Goal: Task Accomplishment & Management: Manage account settings

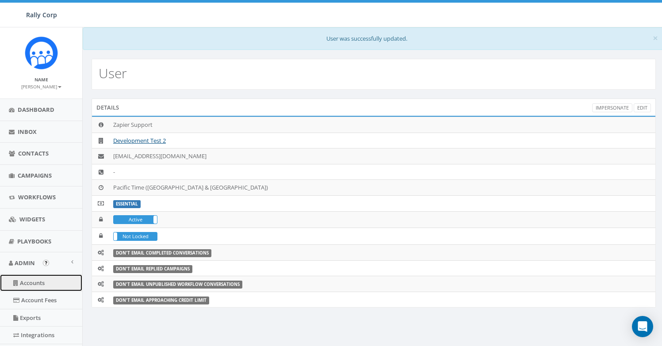
click at [38, 280] on link "Accounts" at bounding box center [41, 283] width 82 height 17
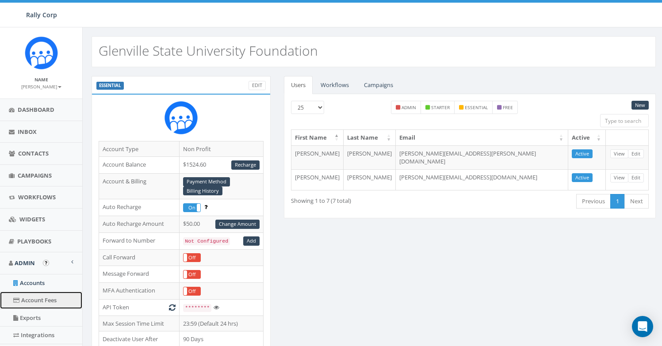
click at [35, 295] on link "Account Fees" at bounding box center [41, 300] width 82 height 17
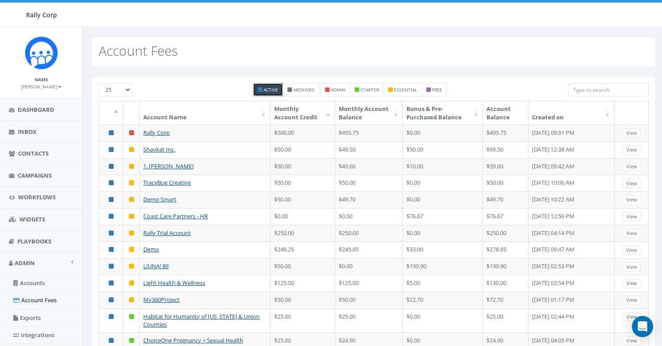
click at [608, 118] on th "Created on" at bounding box center [571, 112] width 86 height 23
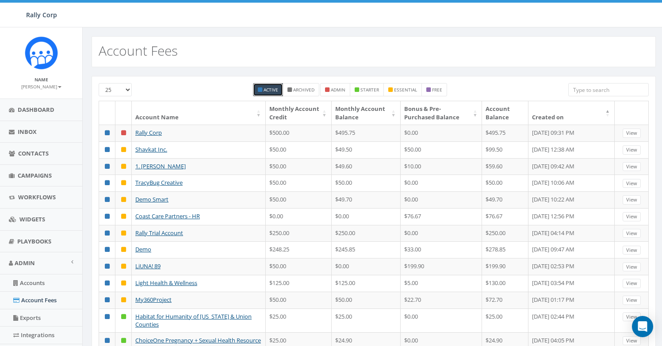
click at [608, 112] on th "Created on" at bounding box center [571, 112] width 86 height 23
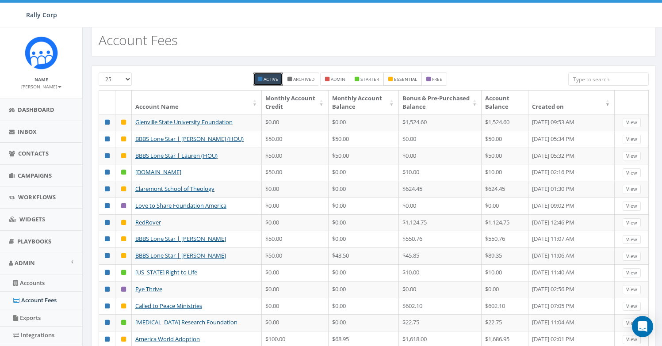
scroll to position [11, 0]
click at [575, 78] on input "search" at bounding box center [608, 78] width 80 height 13
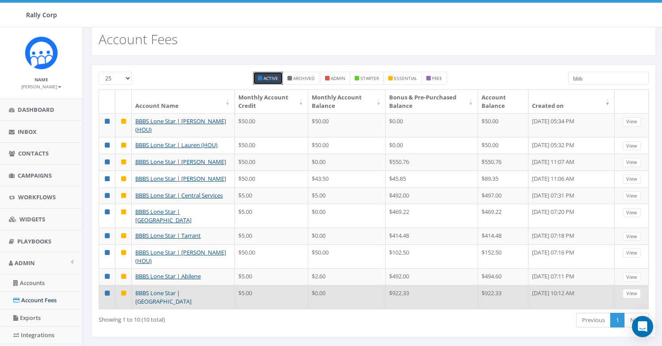
type input "bbb"
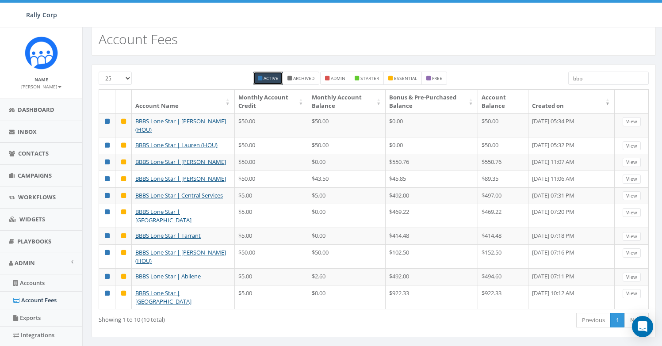
click at [578, 76] on input "bbb" at bounding box center [608, 78] width 80 height 13
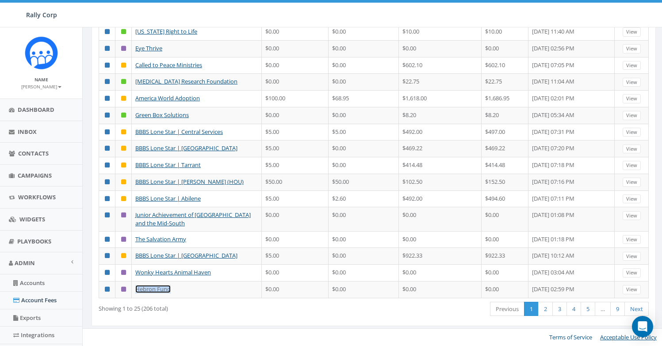
scroll to position [295, 0]
click at [548, 314] on link "2" at bounding box center [545, 309] width 15 height 15
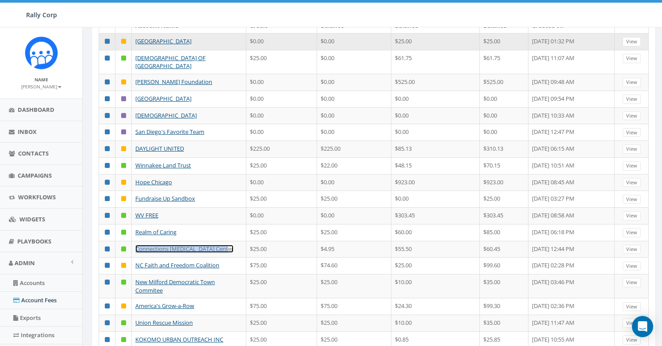
scroll to position [0, 0]
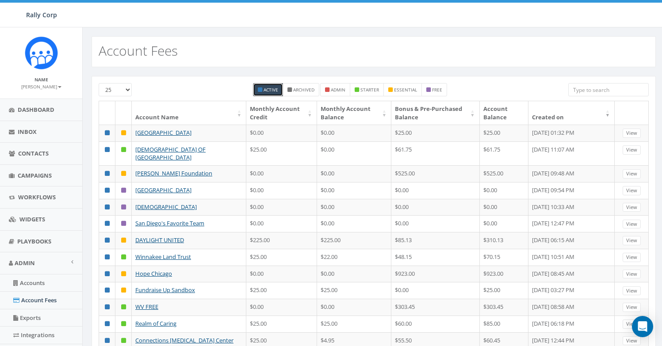
click at [575, 90] on input "search" at bounding box center [608, 89] width 80 height 13
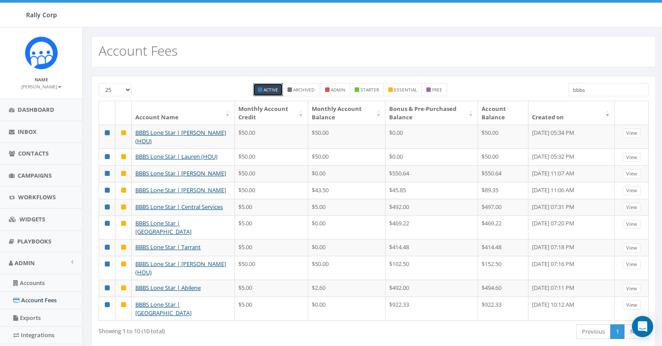
type input "bbbs"
click at [293, 115] on th "Monthly Account Credit" at bounding box center [271, 112] width 73 height 23
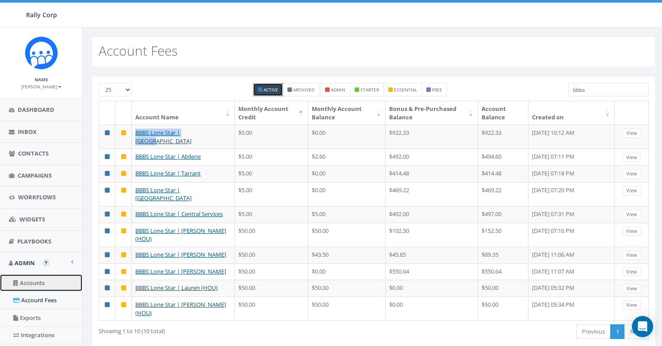
click at [46, 281] on link "Accounts" at bounding box center [41, 283] width 82 height 17
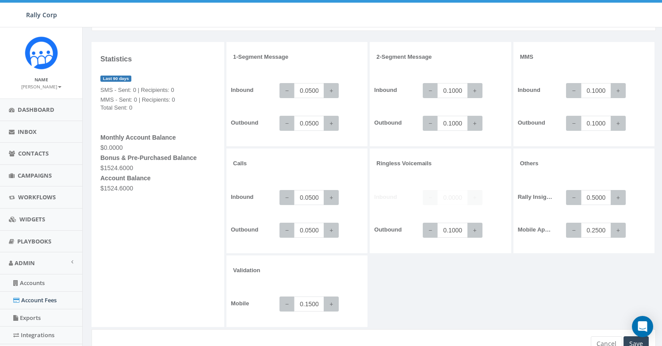
scroll to position [69, 0]
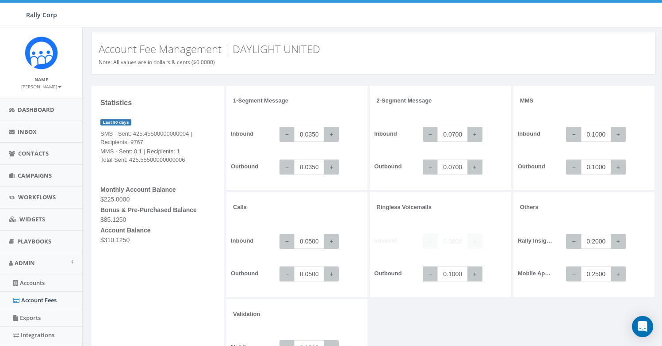
click at [598, 243] on input "0.2000" at bounding box center [596, 241] width 30 height 15
type input "0.5000"
click at [578, 311] on div "1-Segment Message Inbound − 0.0350 + Outbound − 0.0350 + 2-Segment Message Inbo…" at bounding box center [442, 230] width 432 height 288
click at [36, 286] on link "Accounts" at bounding box center [41, 283] width 82 height 17
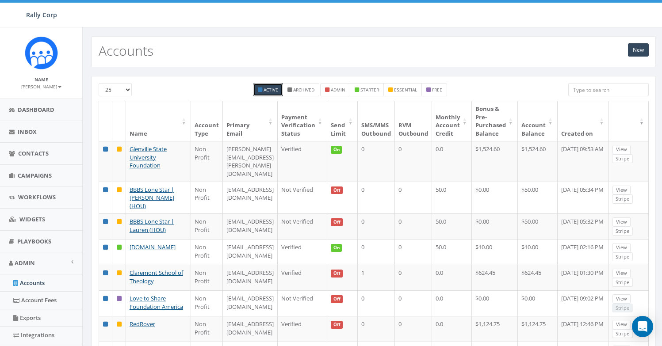
click at [591, 90] on input "search" at bounding box center [608, 89] width 80 height 13
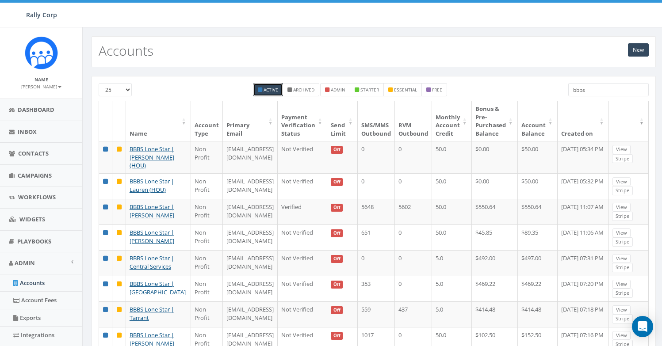
type input "bbbs"
click at [457, 125] on th "Monthly Account Credit" at bounding box center [452, 121] width 40 height 40
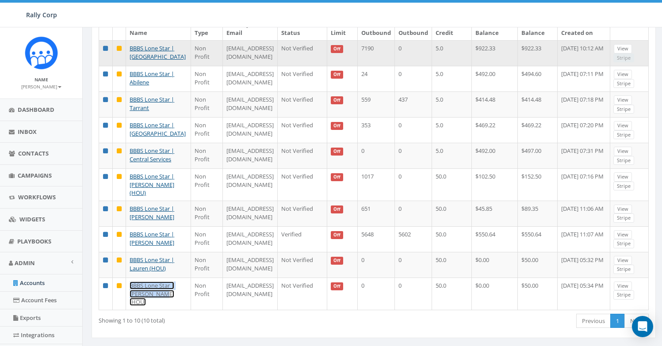
scroll to position [103, 0]
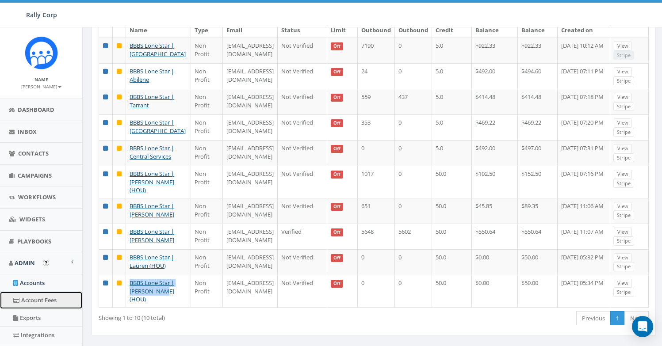
click at [44, 301] on link "Account Fees" at bounding box center [41, 300] width 82 height 17
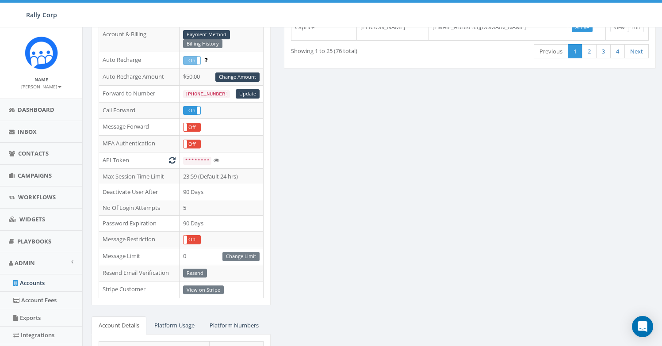
scroll to position [290, 0]
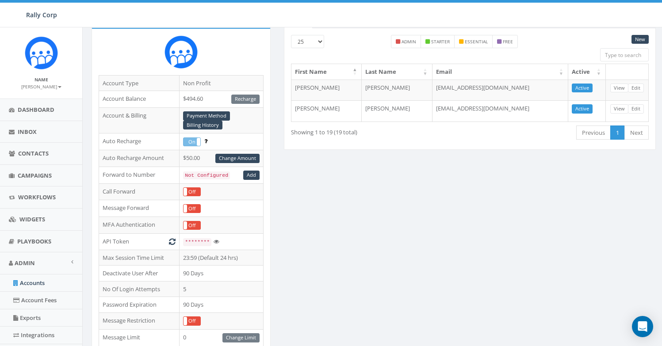
scroll to position [180, 0]
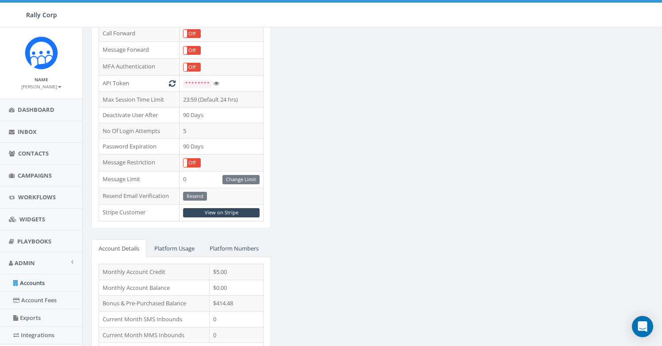
scroll to position [290, 0]
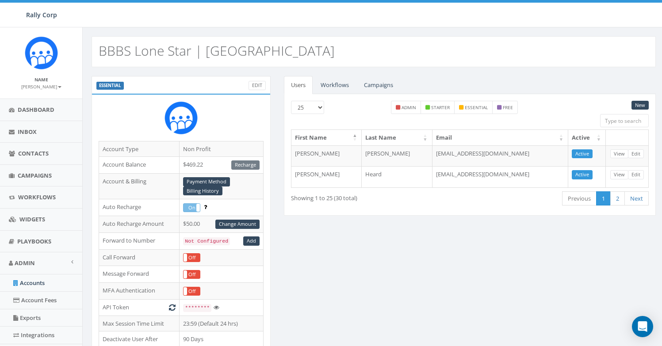
scroll to position [144, 0]
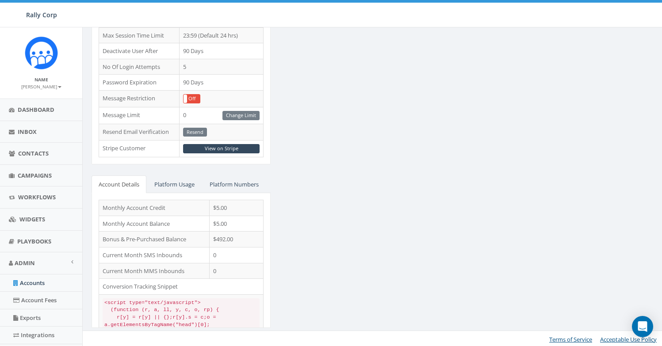
scroll to position [290, 0]
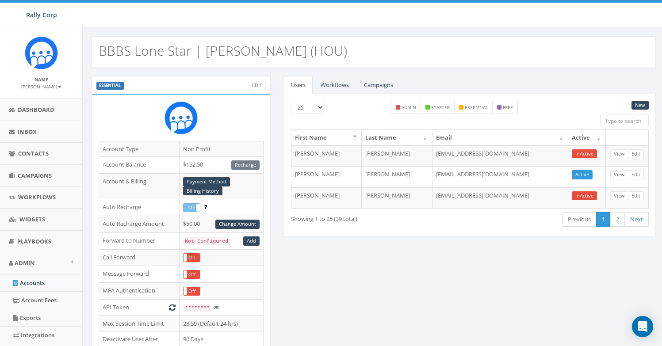
scroll to position [290, 0]
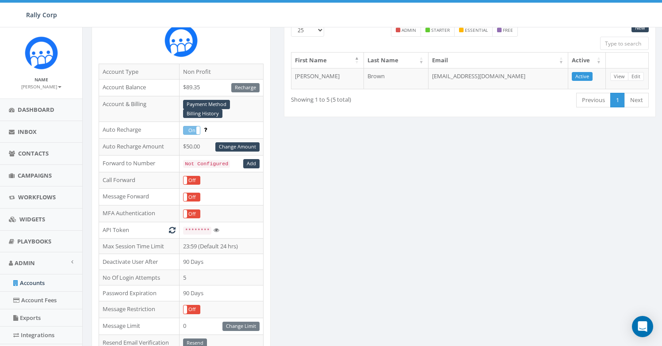
scroll to position [282, 0]
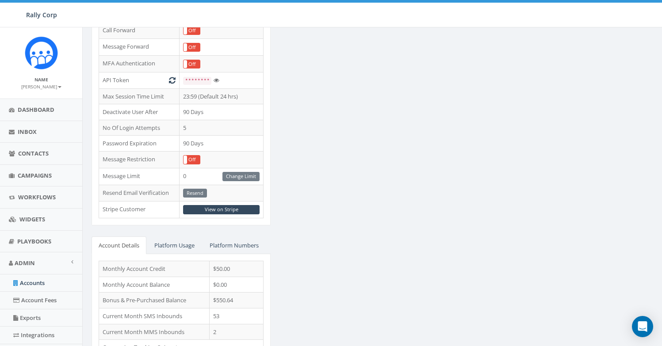
scroll to position [272, 0]
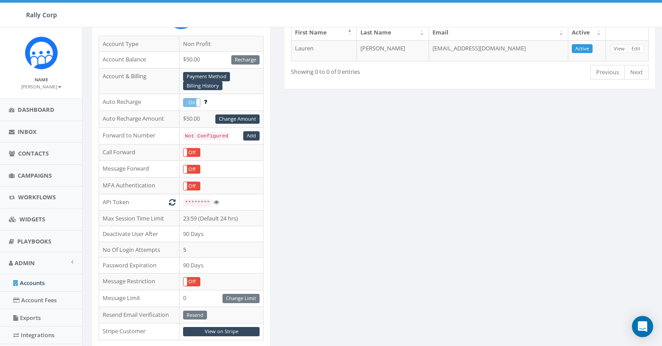
scroll to position [290, 0]
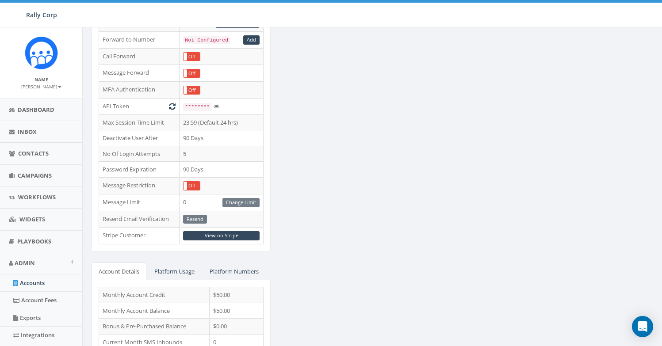
scroll to position [202, 0]
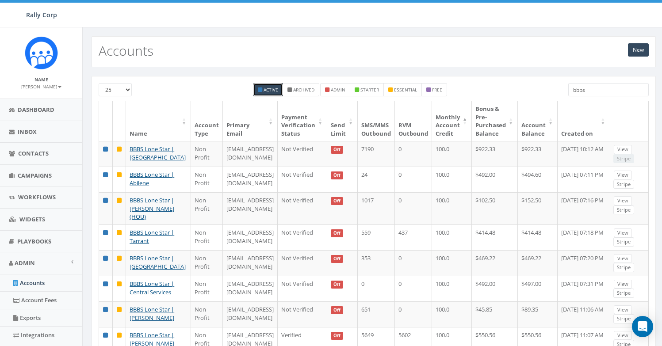
click at [590, 92] on input "bbbs" at bounding box center [608, 89] width 80 height 13
type input "bbbs"
click at [25, 307] on link "Account Fees" at bounding box center [41, 300] width 82 height 17
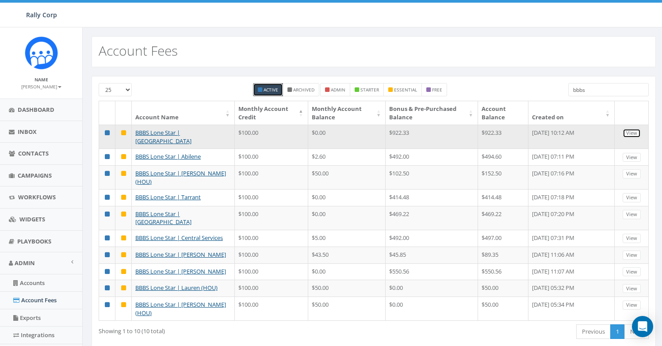
click at [628, 136] on link "View" at bounding box center [632, 133] width 18 height 9
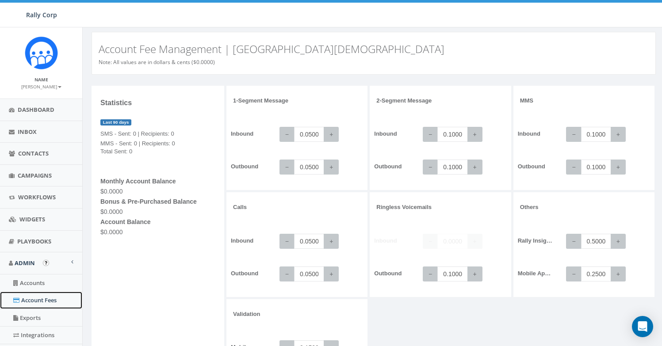
click at [44, 301] on link "Account Fees" at bounding box center [41, 300] width 82 height 17
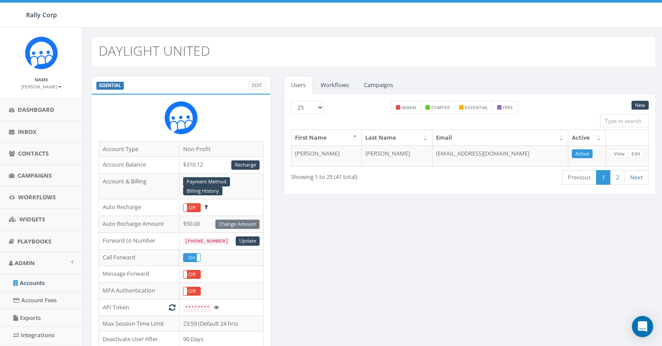
click at [150, 48] on h2 "DAYLIGHT UNITED" at bounding box center [154, 50] width 111 height 15
copy h2 "DAYLIGHT UNITED"
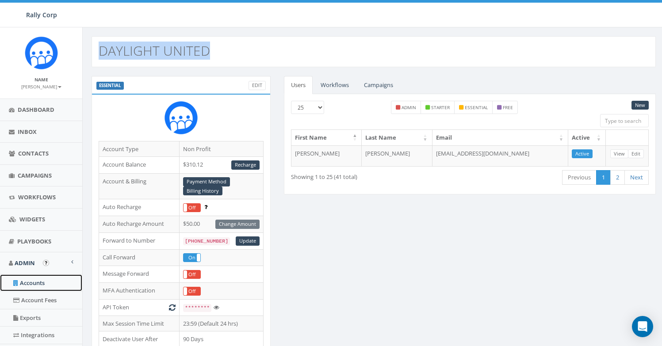
click at [44, 285] on link "Accounts" at bounding box center [41, 283] width 82 height 17
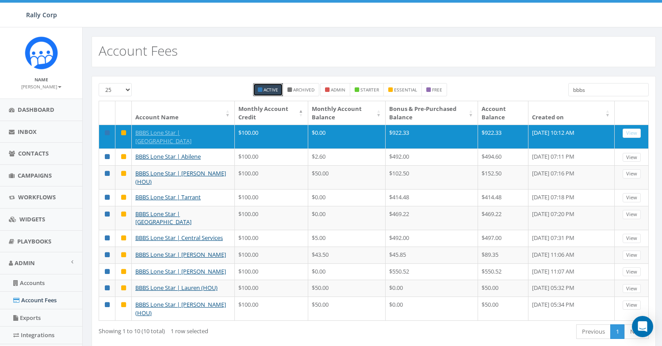
click at [581, 91] on input "bbbs" at bounding box center [608, 89] width 80 height 13
paste input "DAYLIGHT UNITED"
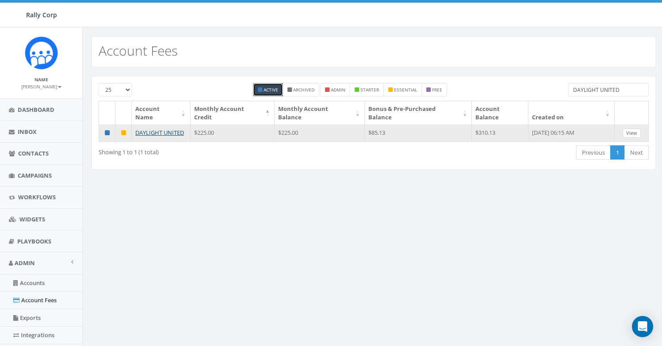
type input "DAYLIGHT UNITED"
click at [626, 129] on link "View" at bounding box center [632, 133] width 18 height 9
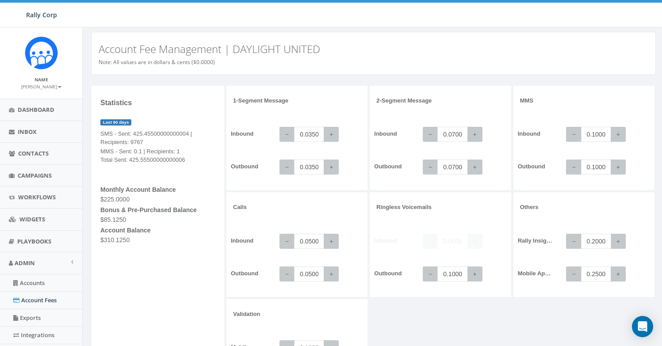
click at [594, 243] on input "0.2000" at bounding box center [596, 241] width 30 height 15
type input "0.5000"
click at [539, 320] on div "1-Segment Message Inbound − 0.0350 + Outbound − 0.0350 + 2-Segment Message Inbo…" at bounding box center [442, 230] width 432 height 288
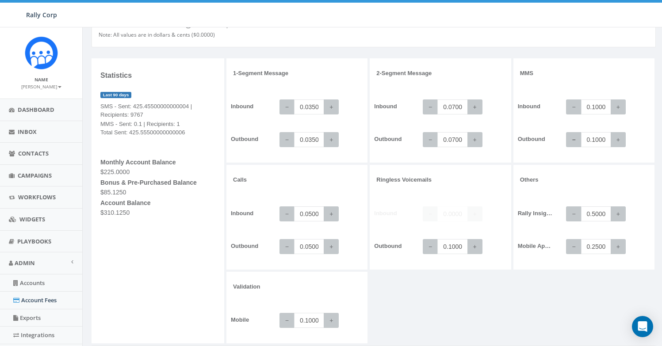
scroll to position [72, 0]
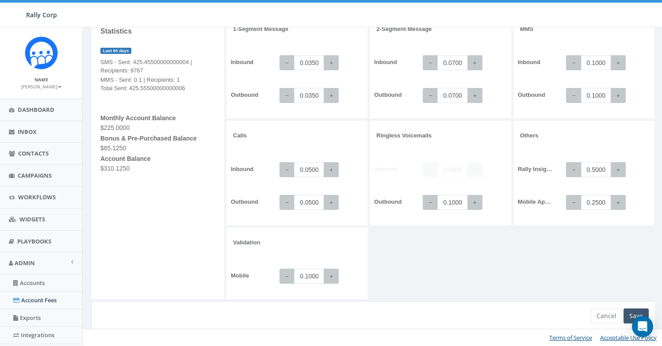
click at [641, 314] on div "Save" at bounding box center [636, 316] width 25 height 15
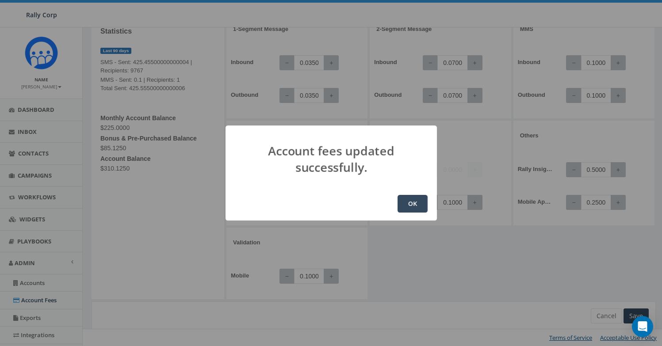
click at [422, 200] on button "OK" at bounding box center [413, 204] width 30 height 18
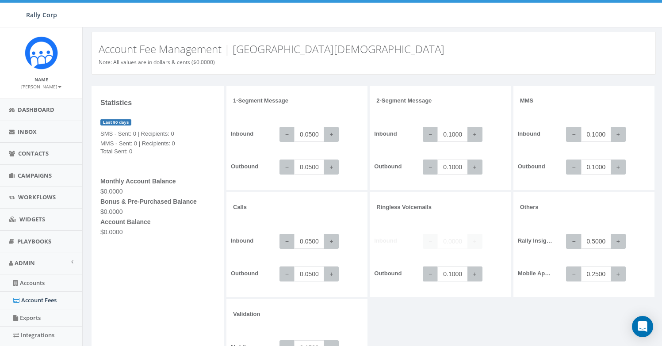
drag, startPoint x: 236, startPoint y: 50, endPoint x: 460, endPoint y: 53, distance: 224.7
click at [460, 53] on h3 "Account Fee Management | [GEOGRAPHIC_DATA][DEMOGRAPHIC_DATA]" at bounding box center [374, 48] width 550 height 11
copy h3 "[DEMOGRAPHIC_DATA]"
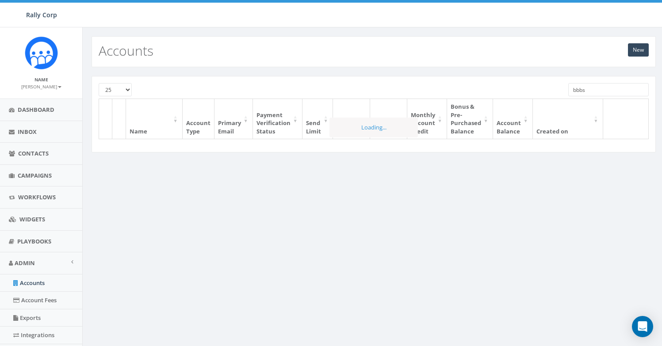
click at [584, 88] on input "bbbs" at bounding box center [608, 89] width 80 height 13
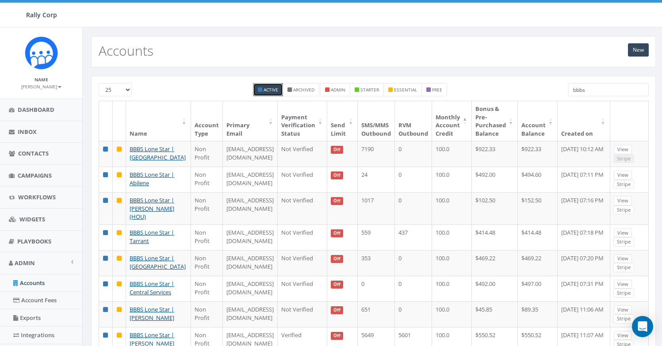
click at [584, 88] on input "bbbs" at bounding box center [608, 89] width 80 height 13
paste input "[DEMOGRAPHIC_DATA]"
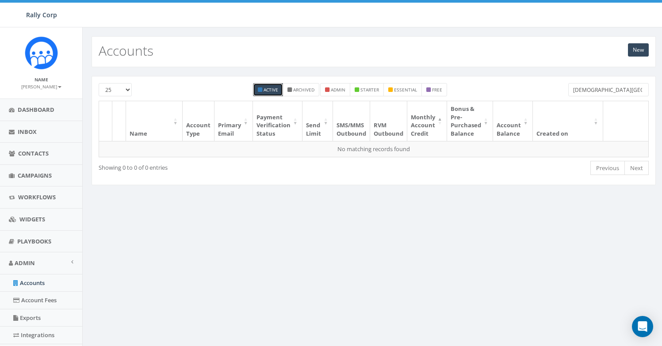
paste input "Port"
type input "[DEMOGRAPHIC_DATA]"
click at [318, 92] on label "Archived" at bounding box center [301, 89] width 37 height 13
checkbox input "true"
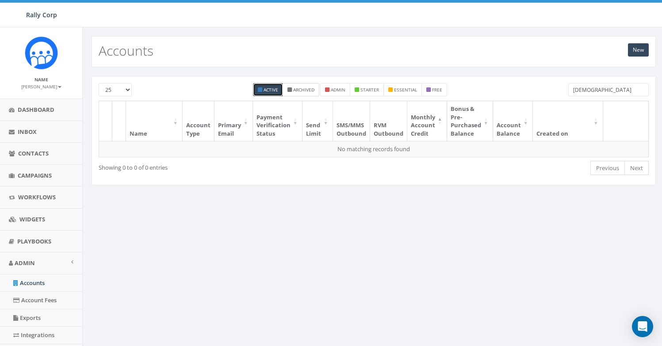
scroll to position [0, 0]
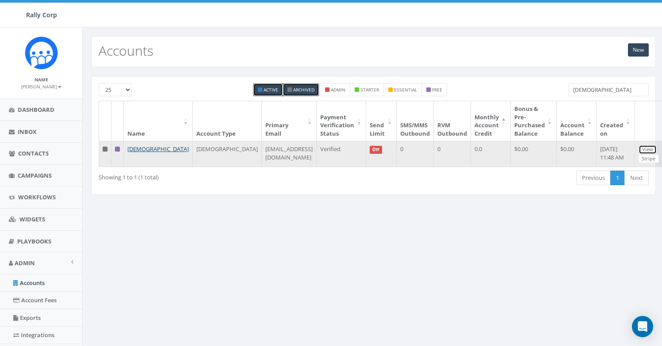
click at [639, 150] on link "View" at bounding box center [648, 149] width 18 height 9
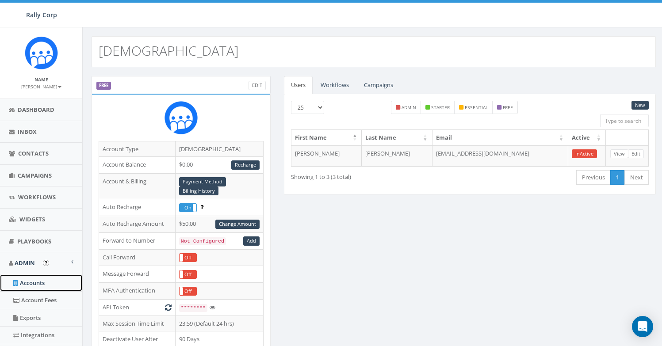
click at [38, 287] on link "Accounts" at bounding box center [41, 283] width 82 height 17
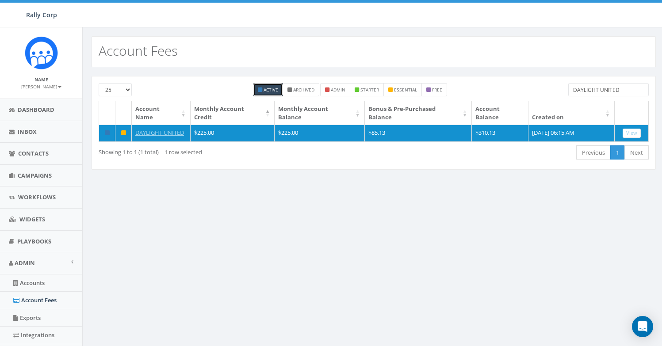
click at [586, 106] on th "Created on" at bounding box center [571, 112] width 86 height 23
click at [586, 91] on input "DAYLIGHT UNITED" at bounding box center [608, 89] width 80 height 13
paste input "[DEMOGRAPHIC_DATA]"
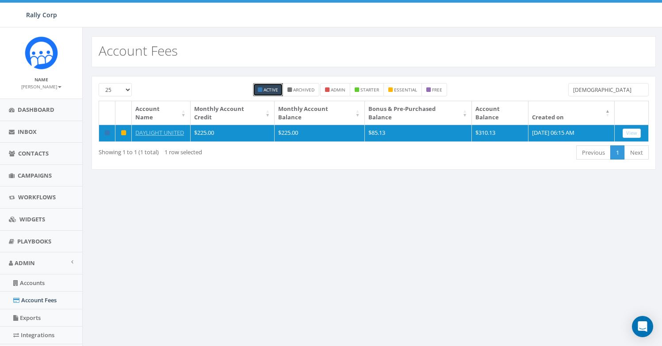
scroll to position [0, 43]
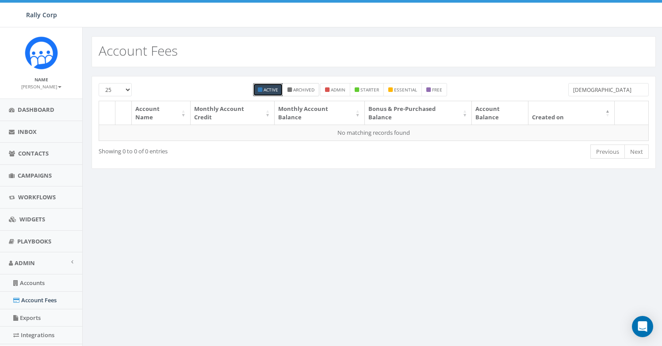
type input "[DEMOGRAPHIC_DATA]"
click at [310, 88] on small "Archived" at bounding box center [303, 90] width 21 height 6
checkbox input "true"
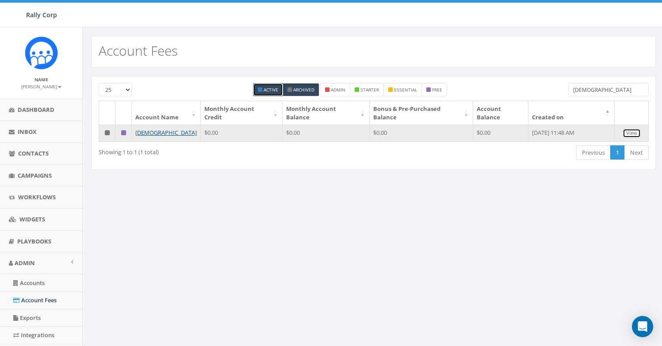
click at [634, 136] on link "View" at bounding box center [632, 133] width 18 height 9
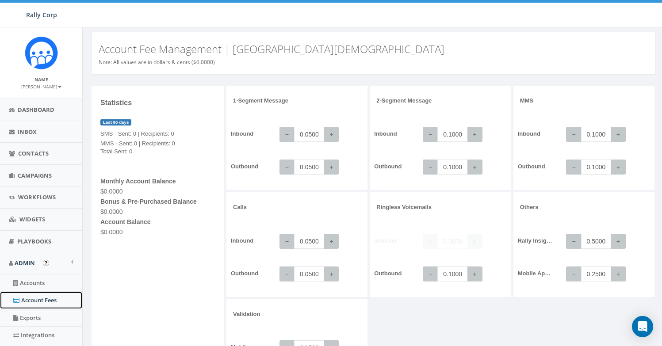
click at [35, 301] on link "Account Fees" at bounding box center [41, 300] width 82 height 17
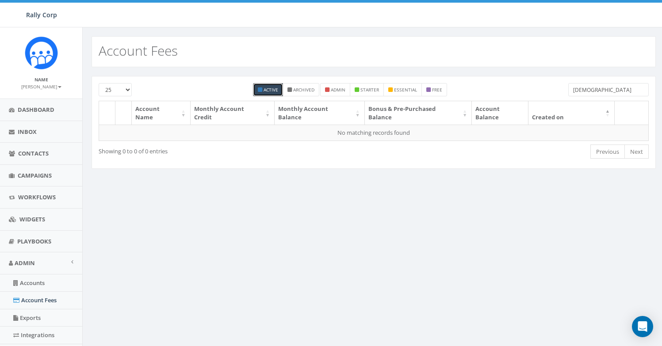
click at [587, 92] on input "[DEMOGRAPHIC_DATA]" at bounding box center [608, 89] width 80 height 13
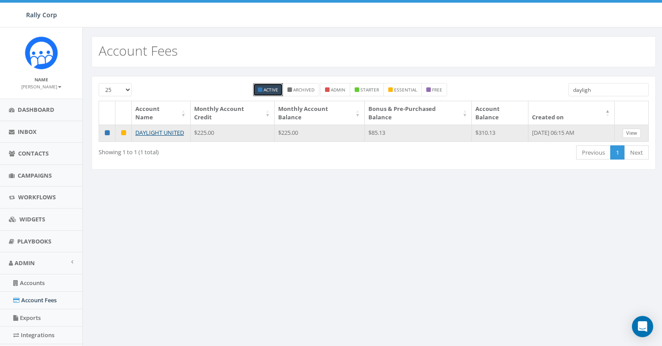
type input "dayligh"
click at [634, 129] on link "View" at bounding box center [632, 133] width 18 height 9
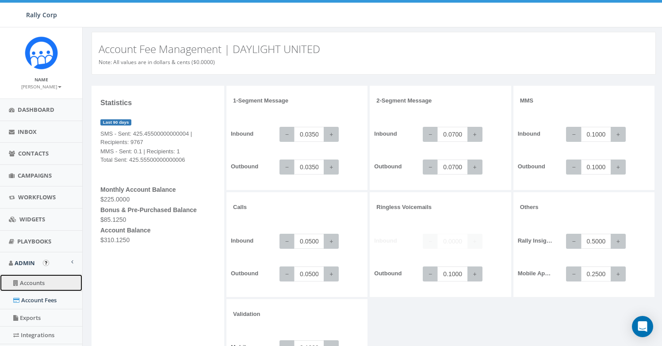
click at [41, 287] on link "Accounts" at bounding box center [41, 283] width 82 height 17
click at [38, 286] on link "Accounts" at bounding box center [41, 283] width 82 height 17
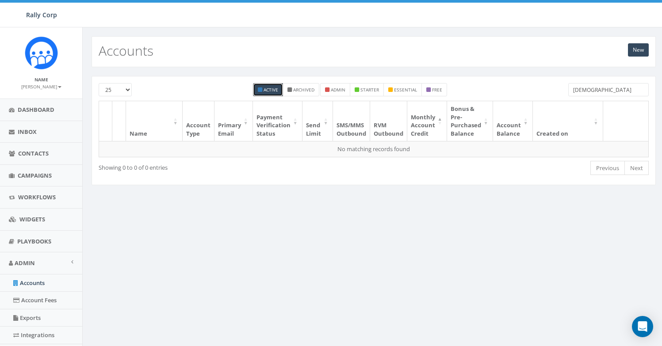
click at [575, 87] on input "[DEMOGRAPHIC_DATA]" at bounding box center [608, 89] width 80 height 13
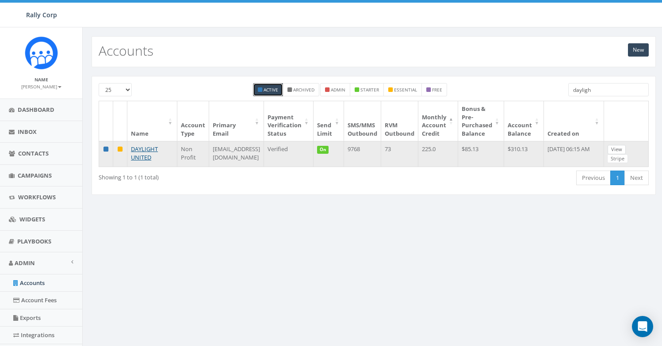
type input "dayligh"
click at [619, 148] on link "View" at bounding box center [617, 149] width 18 height 9
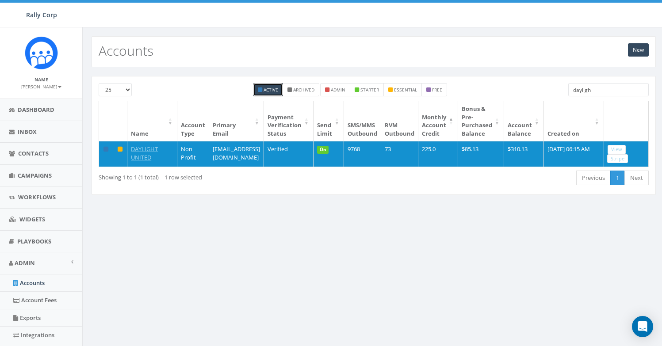
click at [602, 91] on input "dayligh" at bounding box center [608, 89] width 80 height 13
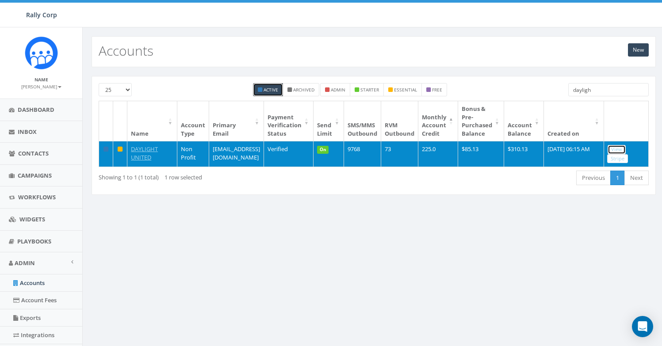
click at [626, 149] on link "View" at bounding box center [617, 149] width 18 height 9
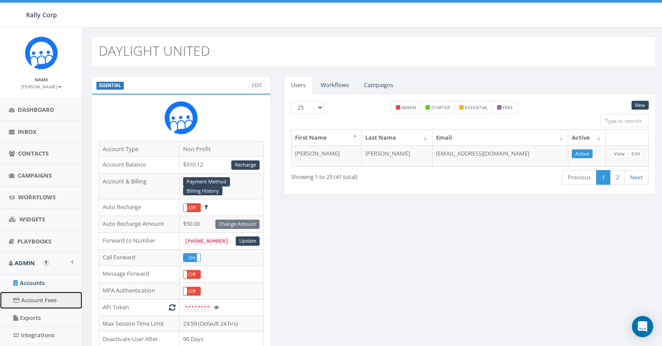
click at [35, 300] on link "Account Fees" at bounding box center [41, 300] width 82 height 17
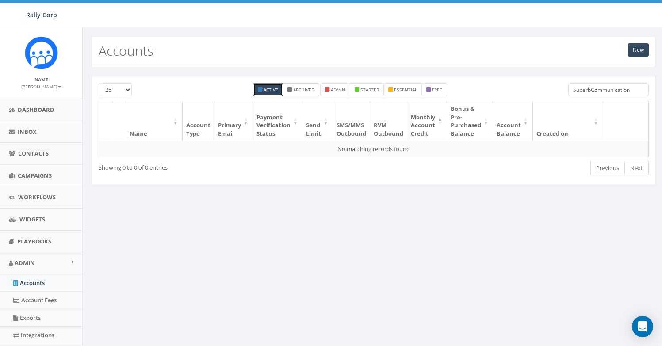
type input "SuperbCommunication"
click at [304, 88] on small "Archived" at bounding box center [303, 90] width 21 height 6
checkbox input "true"
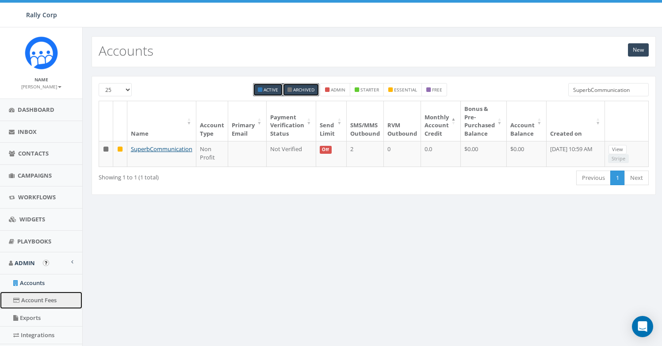
click at [37, 299] on link "Account Fees" at bounding box center [41, 300] width 82 height 17
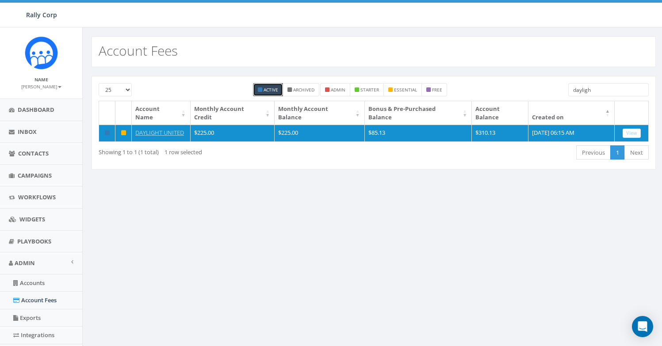
click at [584, 92] on input "dayligh" at bounding box center [608, 89] width 80 height 13
paste input "SuperbCommunication"
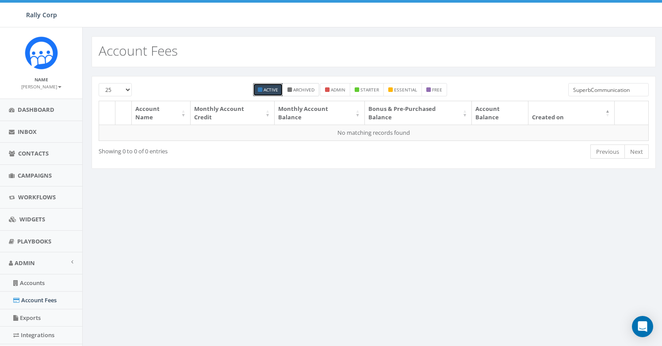
type input "SuperbCommunication"
click at [315, 94] on label "Archived" at bounding box center [301, 89] width 37 height 13
checkbox input "true"
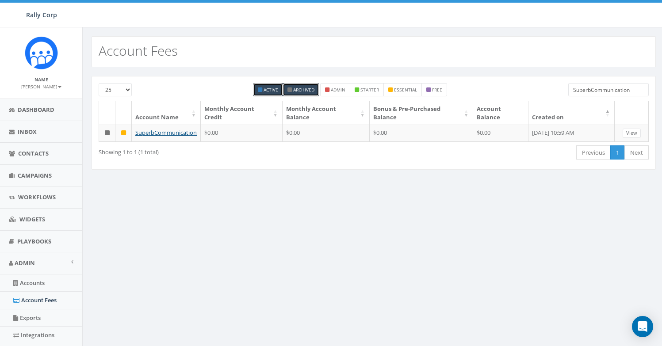
click at [272, 91] on small "Active" at bounding box center [271, 90] width 15 height 6
checkbox input "false"
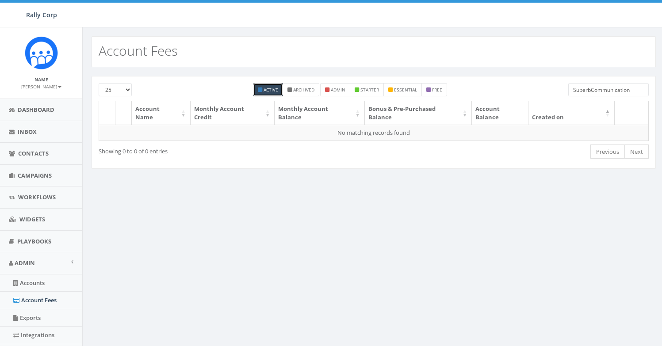
click at [620, 95] on input "SuperbCommunication" at bounding box center [608, 89] width 80 height 13
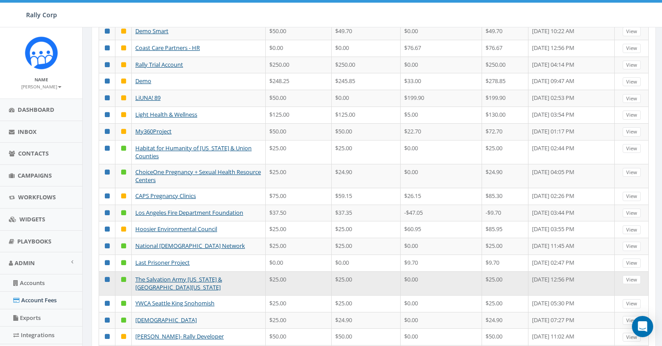
scroll to position [1, 0]
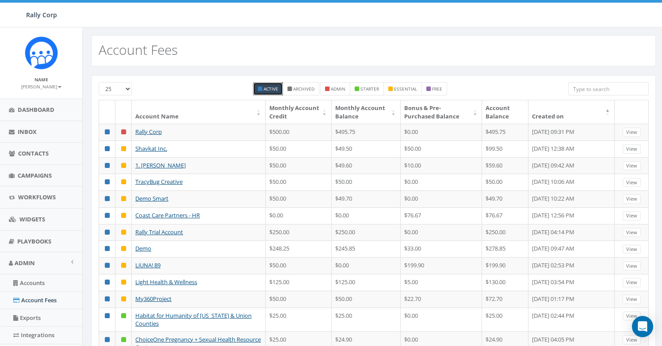
click at [609, 111] on th "Created on" at bounding box center [571, 111] width 86 height 23
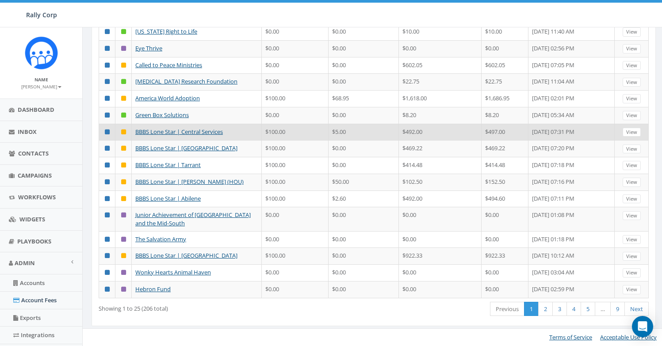
scroll to position [295, 0]
